Goal: Task Accomplishment & Management: Use online tool/utility

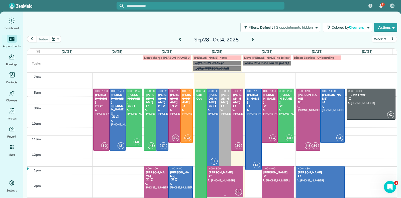
click at [218, 172] on div "[PERSON_NAME]" at bounding box center [225, 172] width 34 height 4
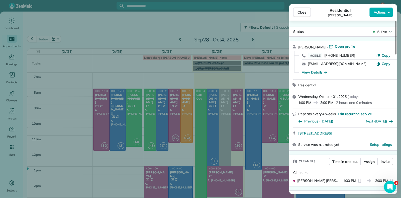
drag, startPoint x: 298, startPoint y: 136, endPoint x: 401, endPoint y: 132, distance: 102.6
click at [401, 132] on div "Close Residential [PERSON_NAME] Actions Status Active [PERSON_NAME] · Open prof…" at bounding box center [200, 99] width 401 height 198
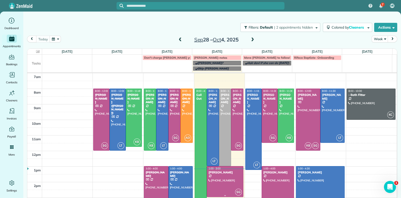
click at [232, 176] on div at bounding box center [225, 181] width 36 height 30
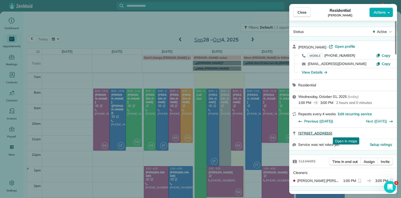
drag, startPoint x: 297, startPoint y: 135, endPoint x: 376, endPoint y: 135, distance: 79.0
click at [377, 135] on div "[STREET_ADDRESS] Open in maps Open in maps" at bounding box center [343, 133] width 108 height 11
copy span "[STREET_ADDRESS]"
